Goal: Check status

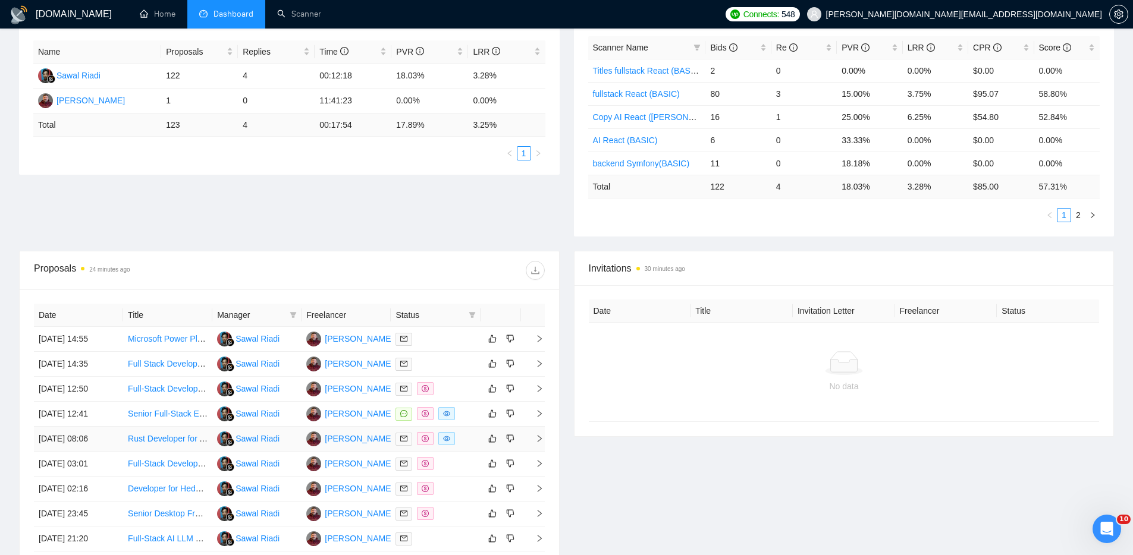
scroll to position [239, 0]
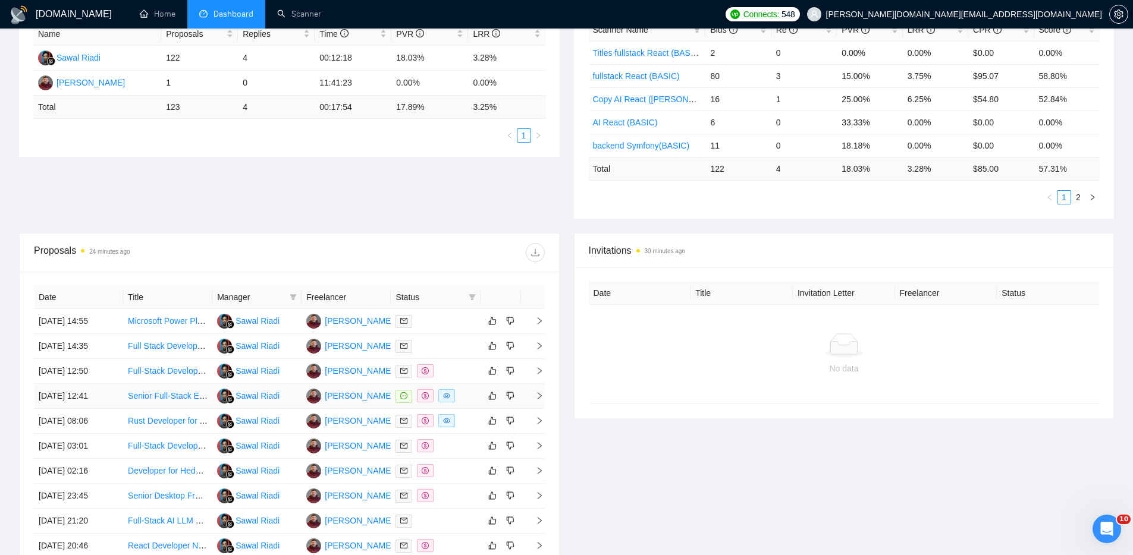
click at [466, 392] on div at bounding box center [435, 397] width 80 height 14
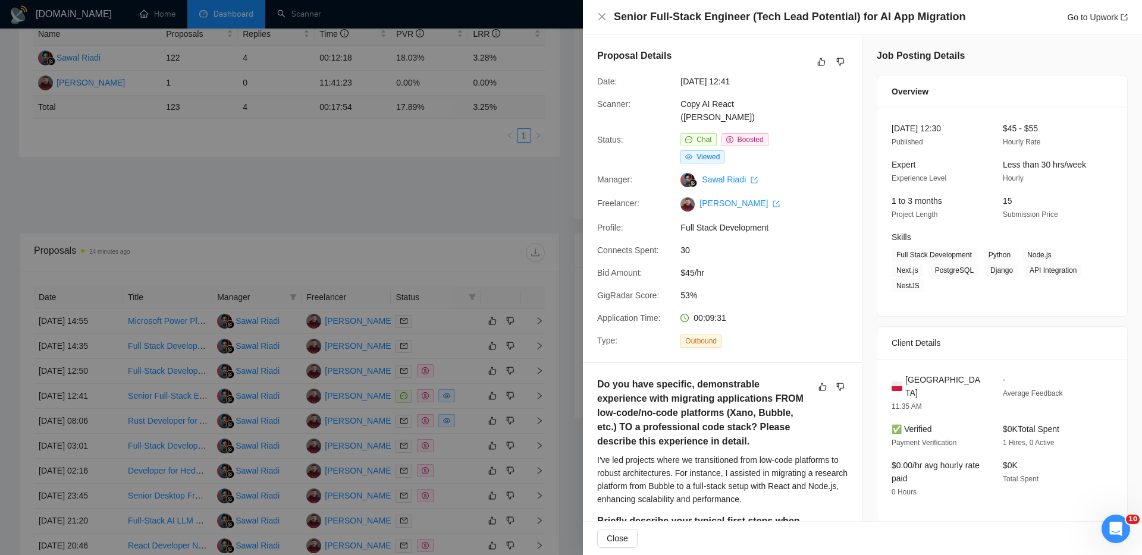
click at [421, 187] on div at bounding box center [571, 277] width 1142 height 555
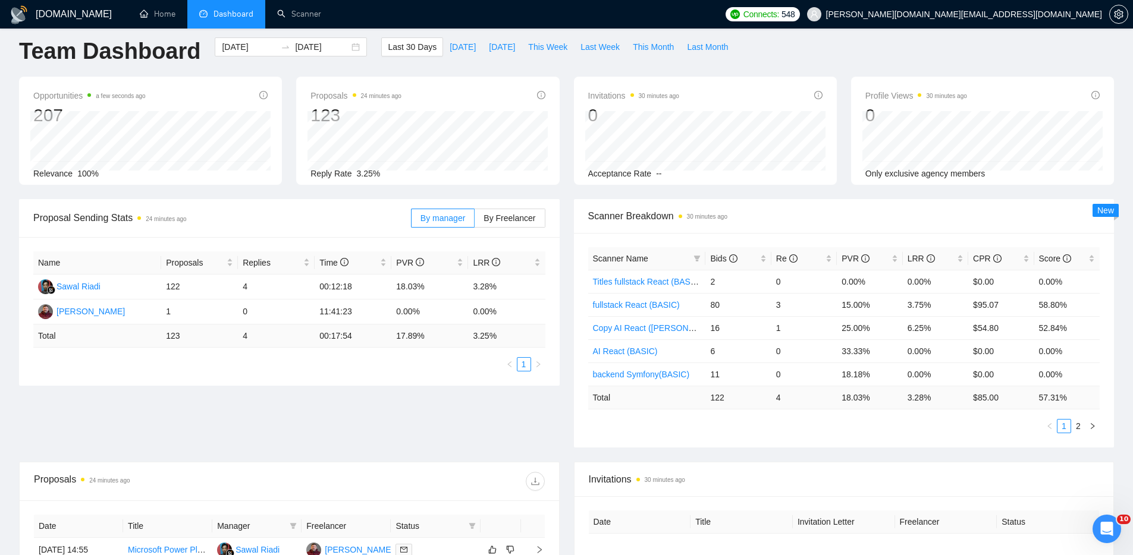
scroll to position [0, 0]
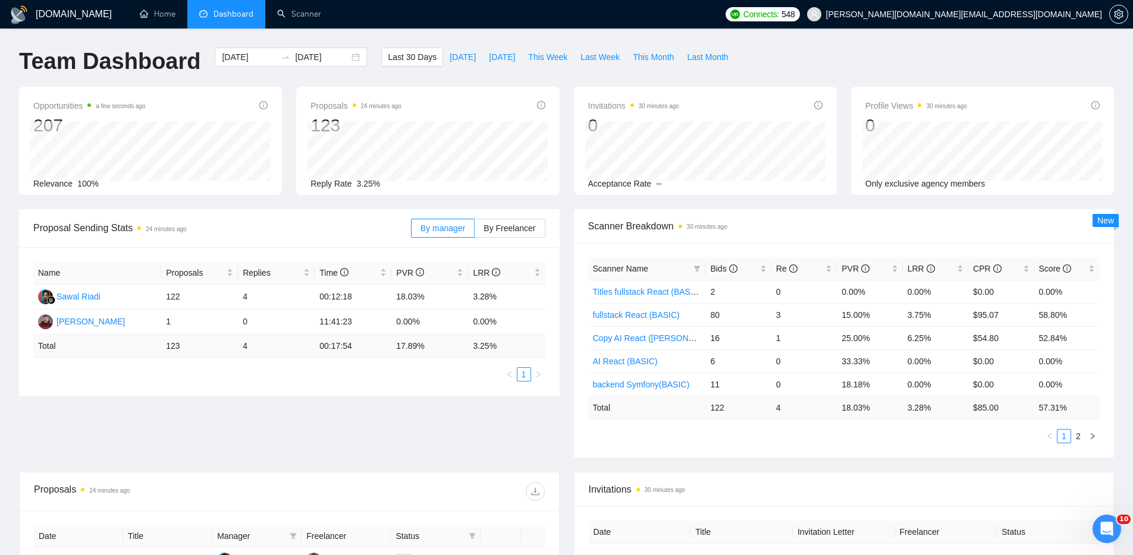
drag, startPoint x: 869, startPoint y: 41, endPoint x: 904, endPoint y: 33, distance: 35.5
click at [869, 41] on div "GigRadar.io Home Dashboard Scanner Connects: 548 kostya.p.dev@gmail.com Team Da…" at bounding box center [566, 471] width 1133 height 943
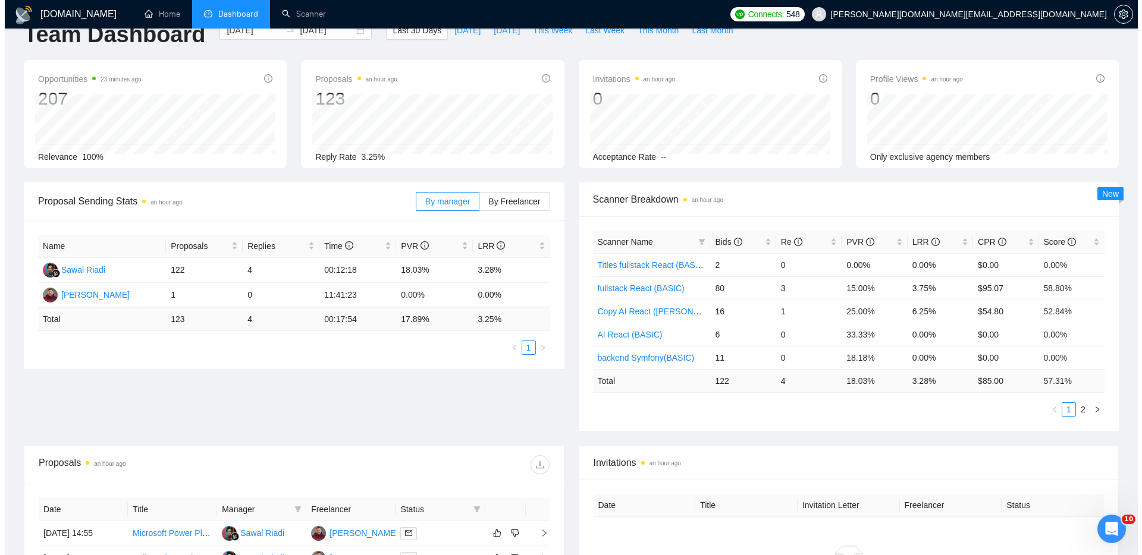
scroll to position [349, 0]
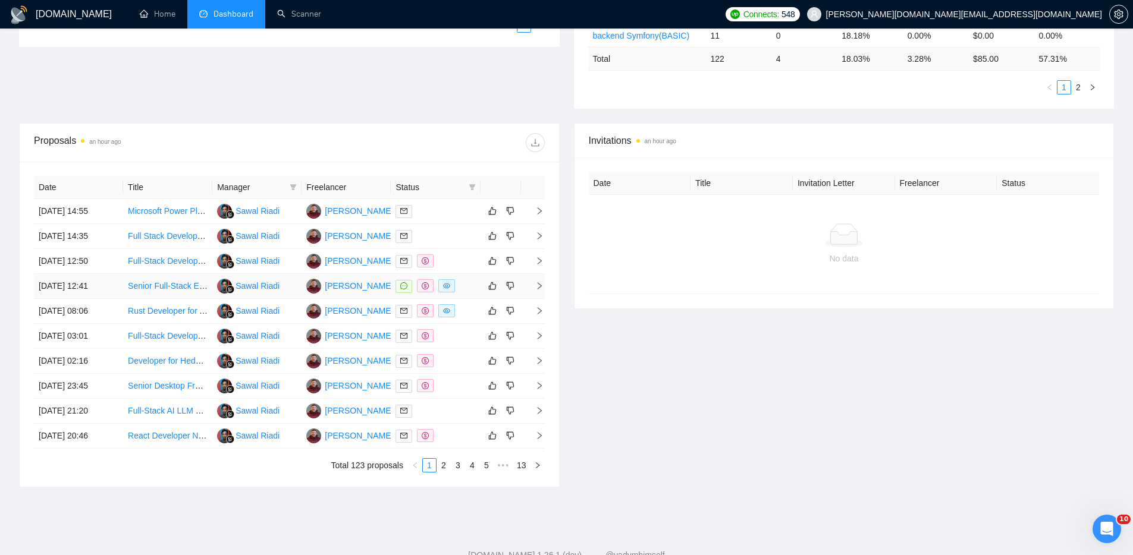
click at [472, 287] on div at bounding box center [435, 287] width 80 height 14
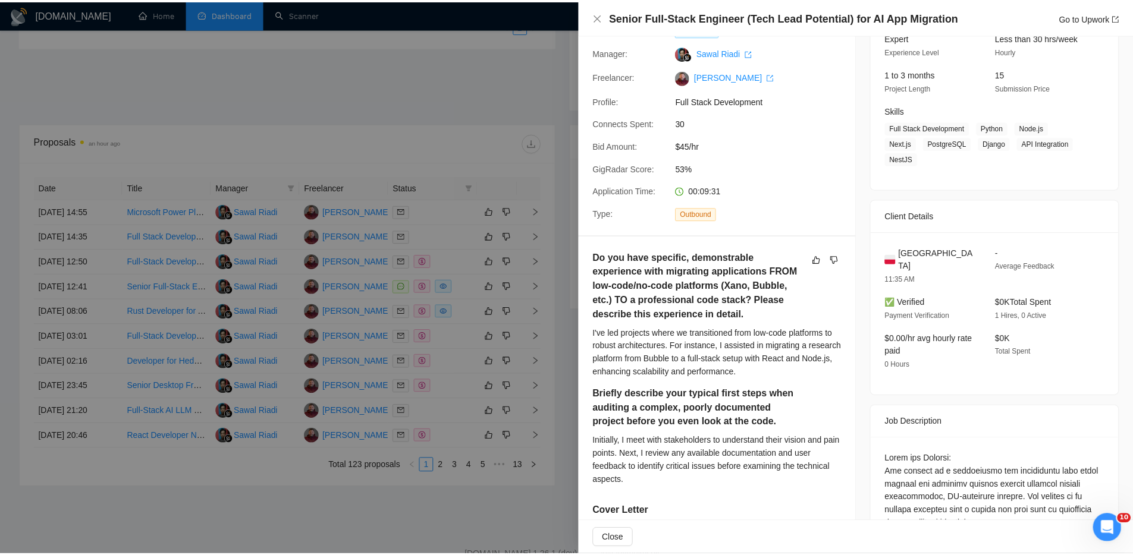
scroll to position [285, 0]
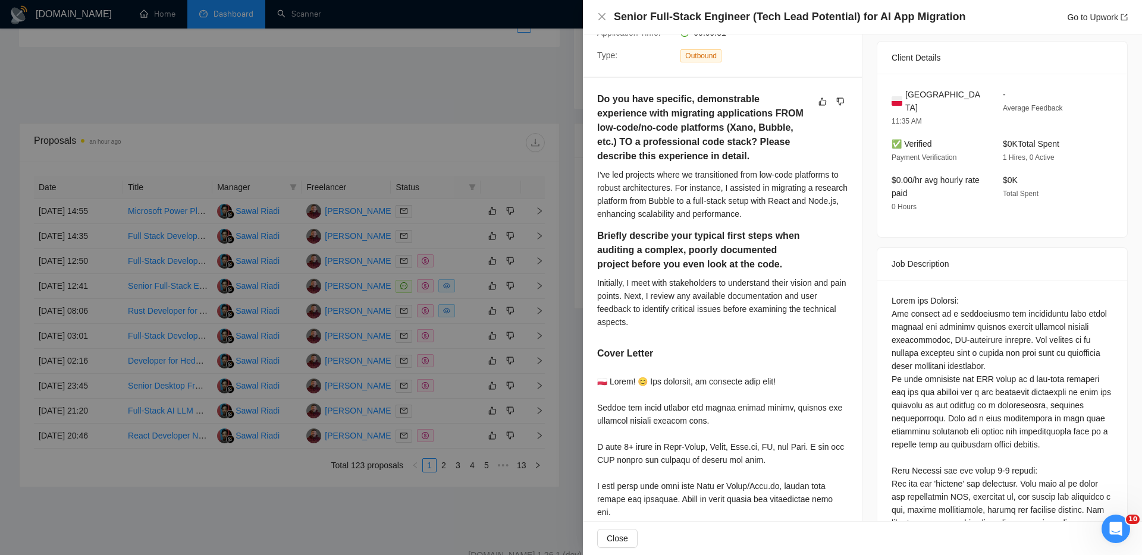
click at [520, 73] on div at bounding box center [571, 277] width 1142 height 555
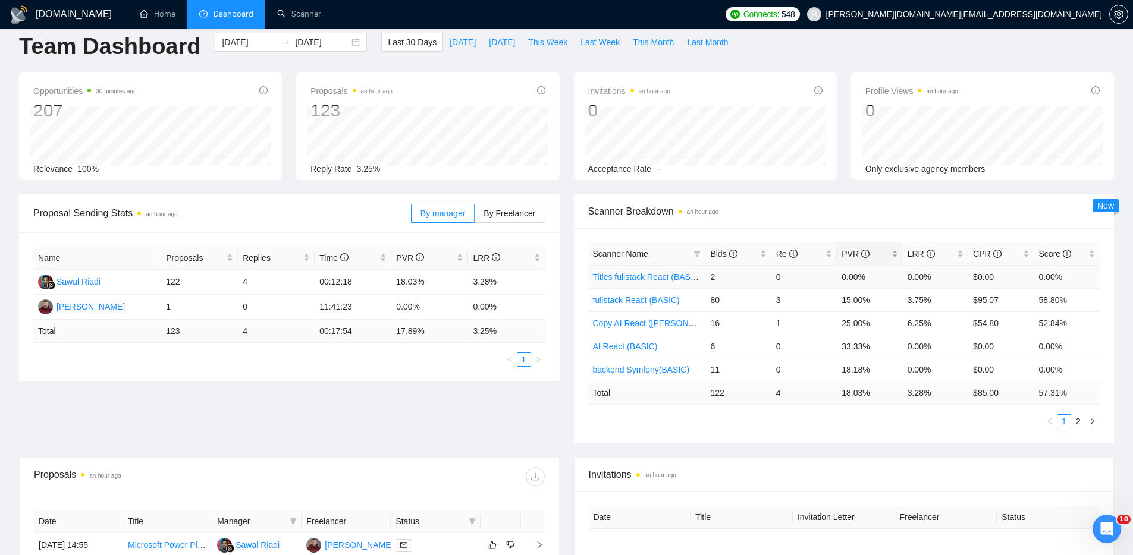
scroll to position [0, 0]
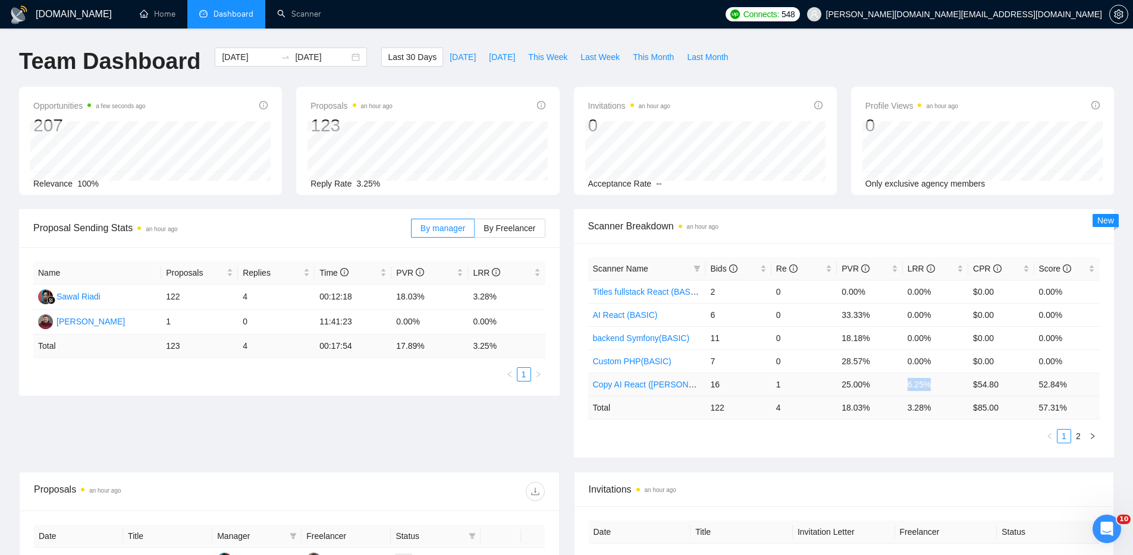
drag, startPoint x: 907, startPoint y: 384, endPoint x: 930, endPoint y: 385, distance: 22.6
click at [930, 385] on td "6.25%" at bounding box center [935, 384] width 65 height 23
click at [1077, 438] on link "2" at bounding box center [1078, 436] width 13 height 13
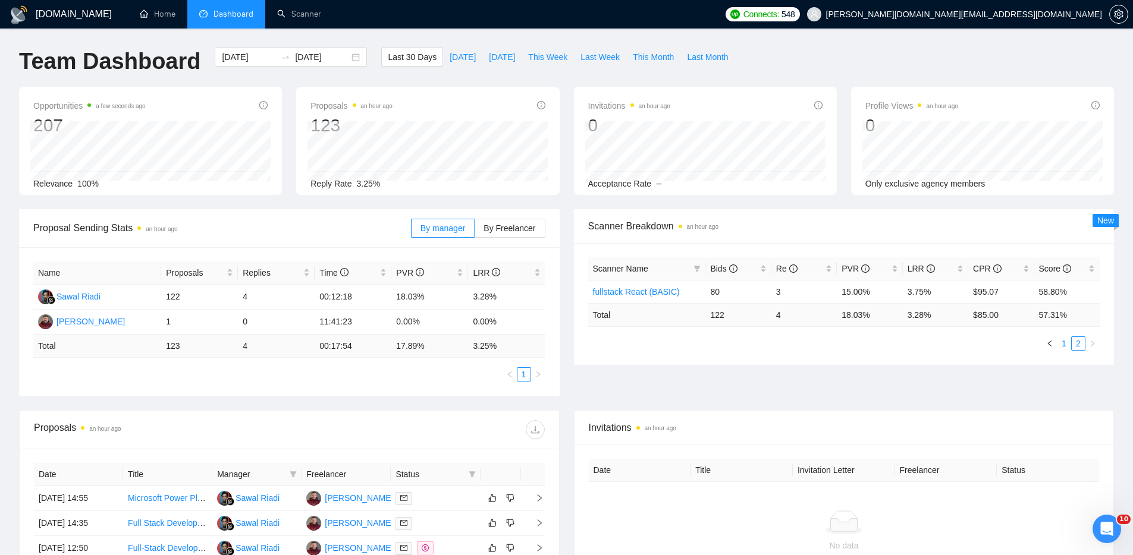
click at [1063, 344] on link "1" at bounding box center [1063, 343] width 13 height 13
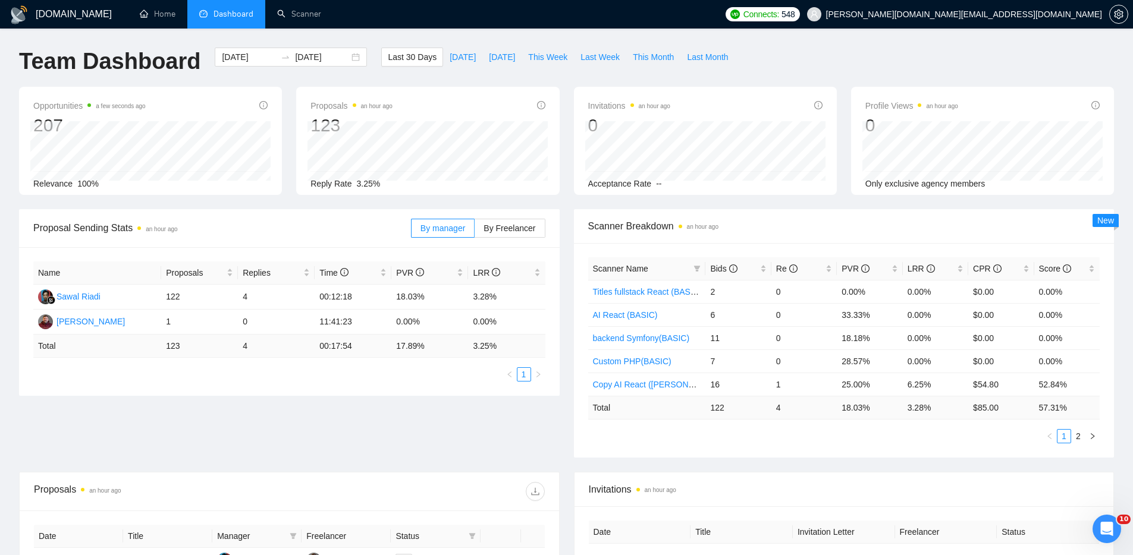
click at [128, 42] on div "[DOMAIN_NAME] Home Dashboard Scanner Connects: 548 [PERSON_NAME][DOMAIN_NAME][E…" at bounding box center [566, 471] width 1133 height 943
